Goal: Information Seeking & Learning: Learn about a topic

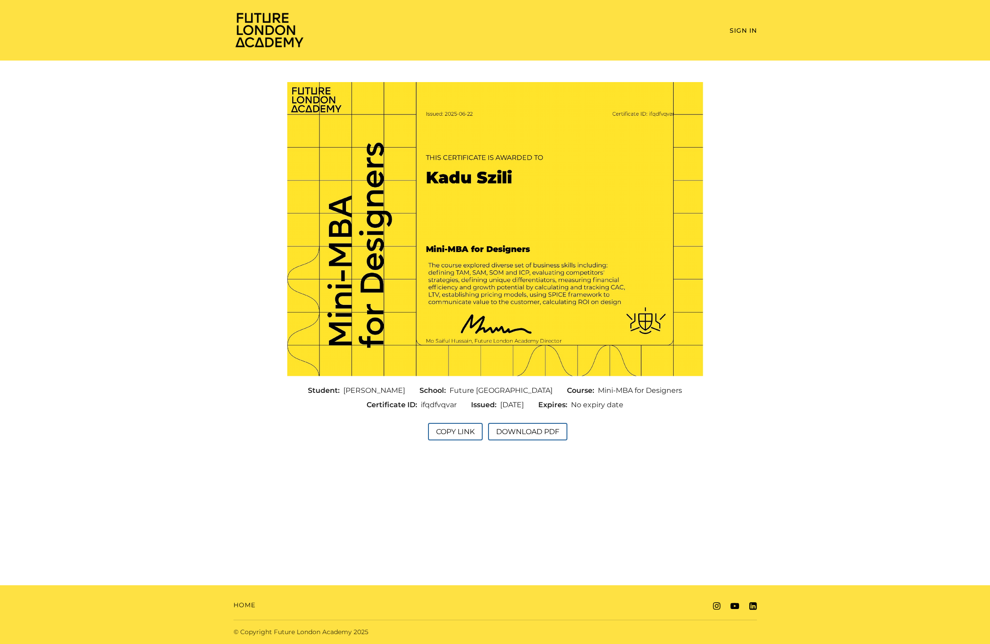
click at [665, 398] on div "Student: Kadu Szili School: Future London Academy Course: Mini-MBA for Designer…" at bounding box center [495, 397] width 430 height 29
drag, startPoint x: 664, startPoint y: 391, endPoint x: 589, endPoint y: 390, distance: 75.3
click at [588, 390] on div "Course: Mini-MBA for Designers" at bounding box center [625, 390] width 130 height 14
click at [598, 390] on span "Mini-MBA for Designers" at bounding box center [640, 390] width 84 height 11
drag, startPoint x: 578, startPoint y: 390, endPoint x: 672, endPoint y: 389, distance: 93.3
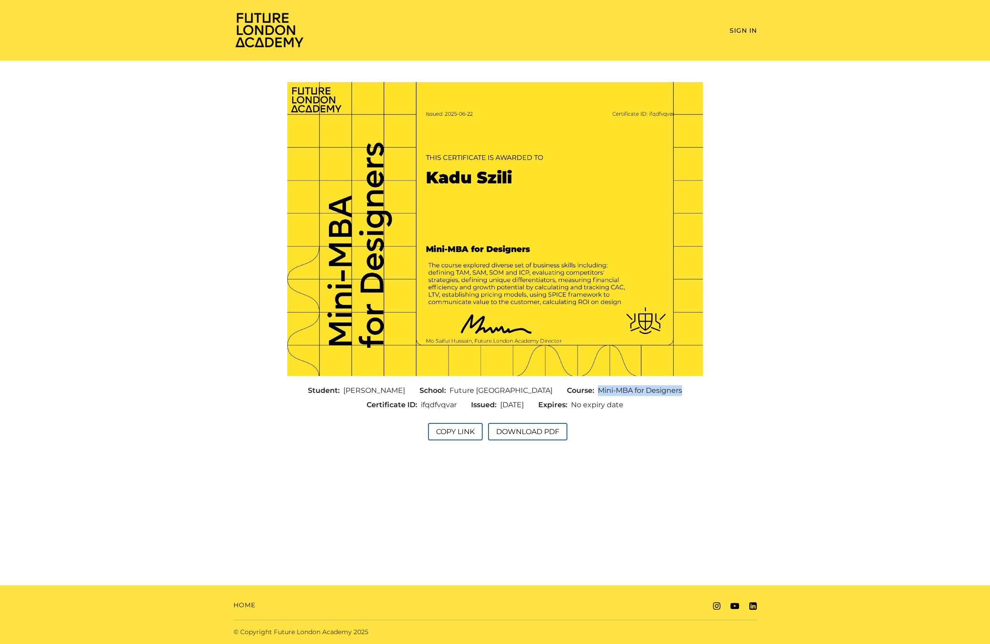
click at [672, 390] on div "Student: Kadu Szili School: Future London Academy Course: Mini-MBA for Designer…" at bounding box center [495, 397] width 430 height 29
copy span "Mini-MBA for Designers"
click at [260, 29] on img at bounding box center [270, 30] width 72 height 36
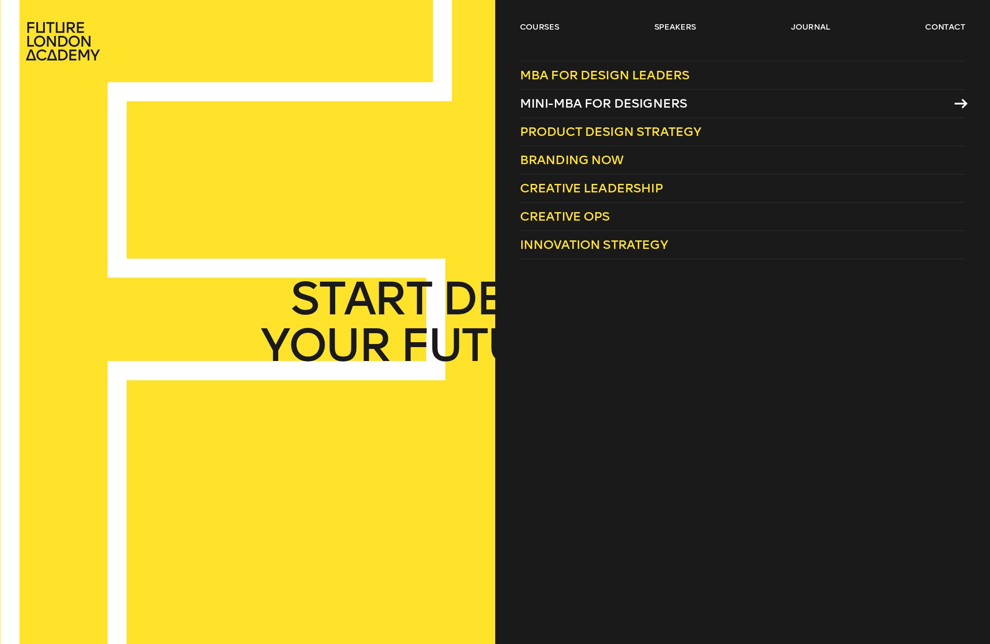
click at [567, 101] on span "Mini-MBA for Designers" at bounding box center [604, 103] width 168 height 15
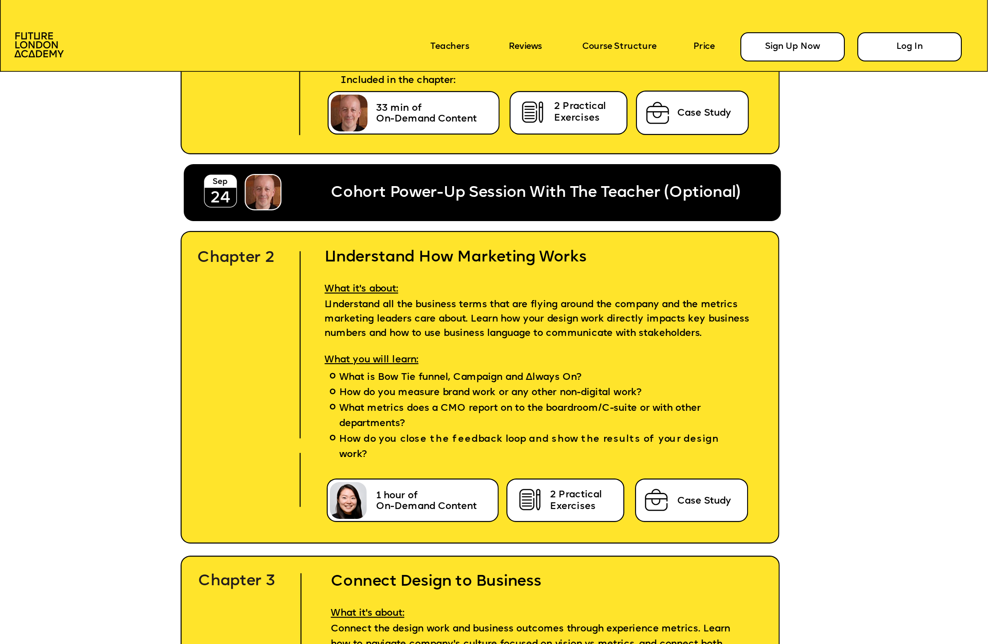
scroll to position [3528, 0]
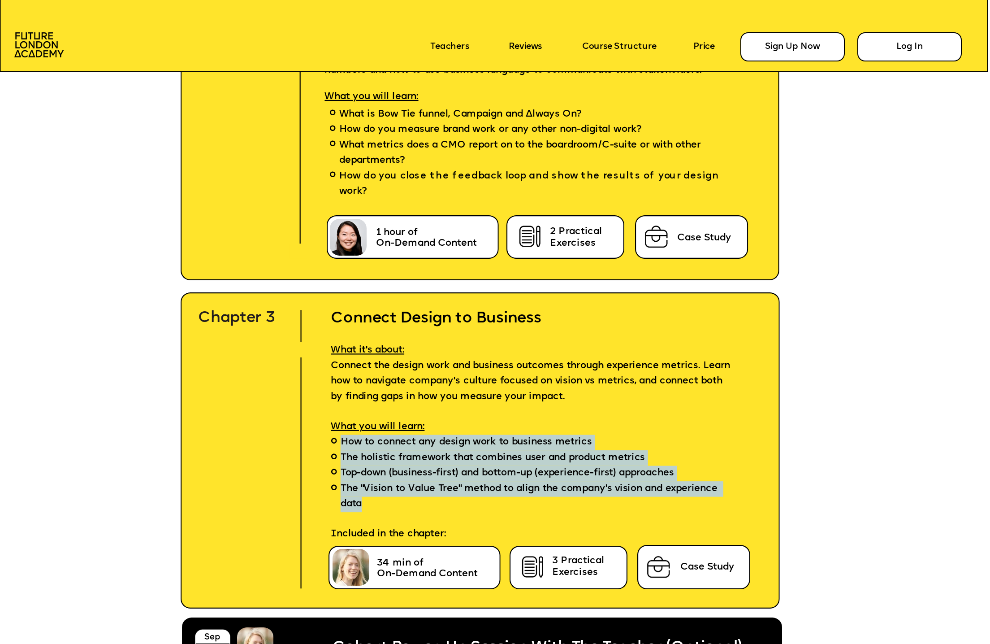
drag, startPoint x: 341, startPoint y: 441, endPoint x: 408, endPoint y: 501, distance: 90.2
click at [408, 501] on ul "How to connect any design work to business metrics The holistic framework that …" at bounding box center [536, 474] width 448 height 78
click at [426, 459] on span "The holistic framework that combines user and product metrics" at bounding box center [492, 458] width 305 height 16
drag, startPoint x: 374, startPoint y: 504, endPoint x: 339, endPoint y: 444, distance: 69.9
click at [339, 444] on ul "How to connect any design work to business metrics The holistic framework that …" at bounding box center [536, 474] width 448 height 78
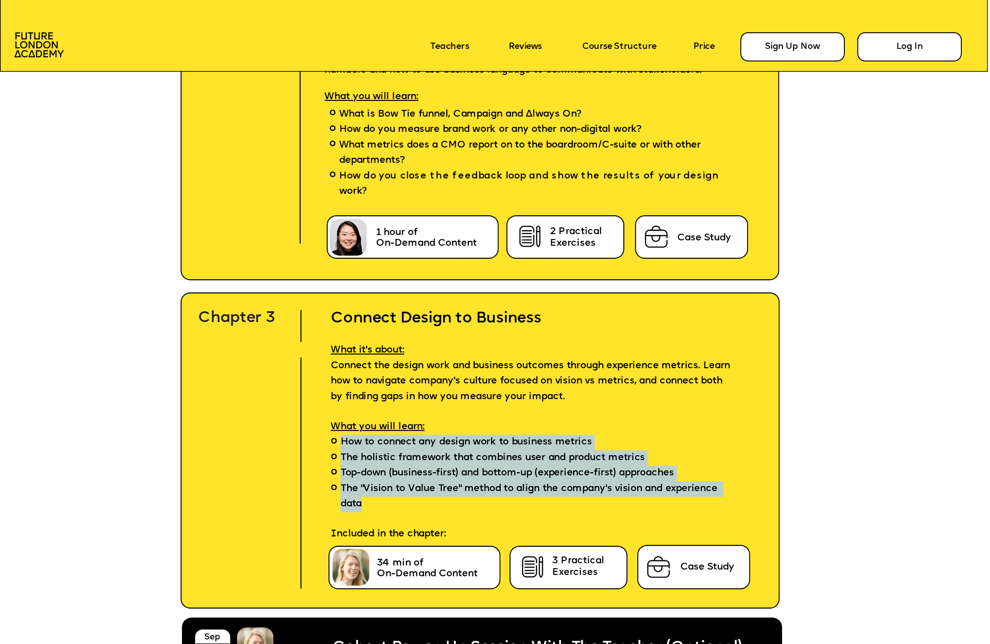
copy ul "How to connect any design work to business metrics The holistic framework that …"
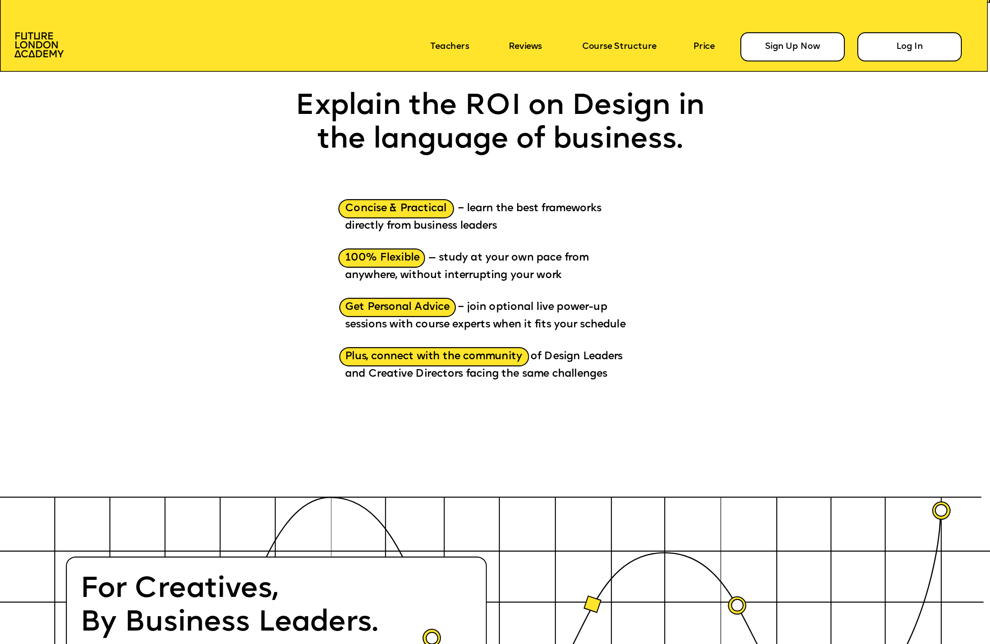
scroll to position [1865, 0]
